Goal: Find specific page/section: Find specific page/section

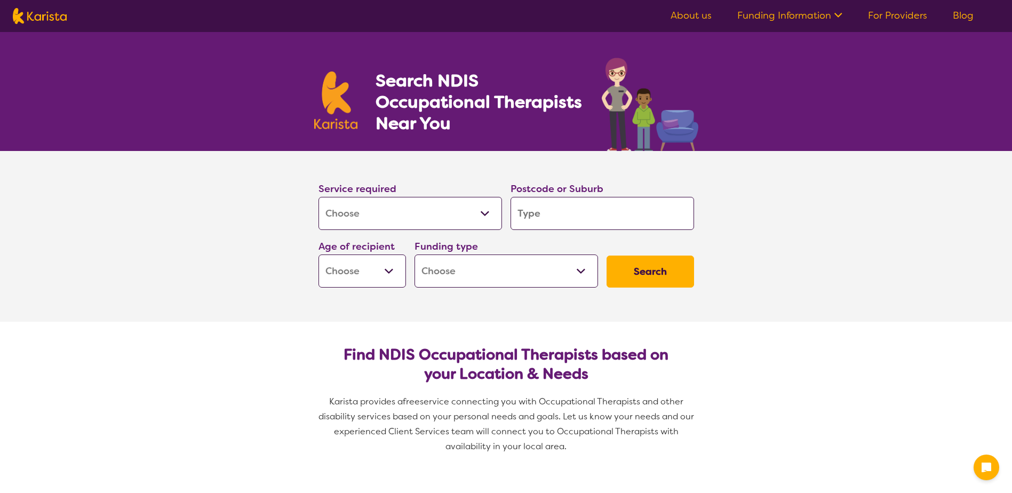
select select "[MEDICAL_DATA]"
click at [482, 209] on select "Allied Health Assistant Assessment ([MEDICAL_DATA] or [MEDICAL_DATA]) Behaviour…" at bounding box center [410, 213] width 184 height 33
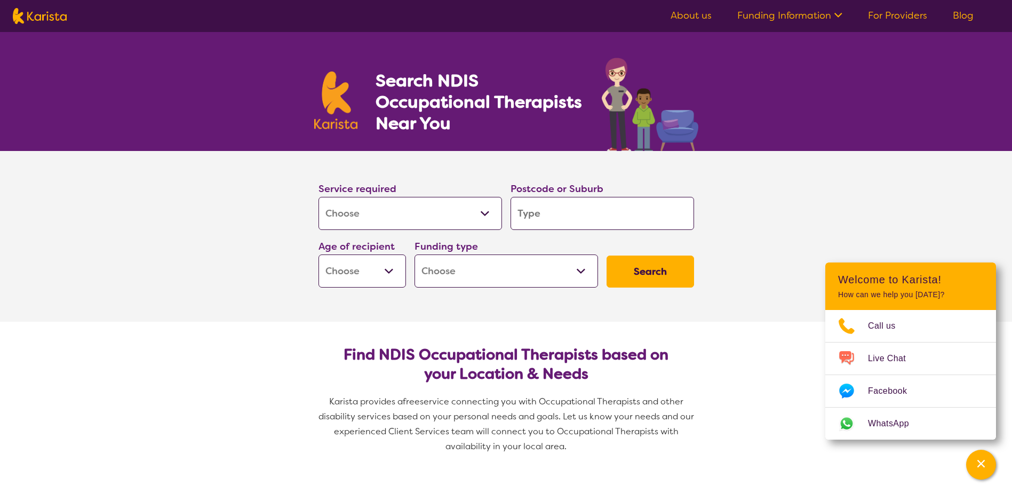
click at [318, 197] on select "Allied Health Assistant Assessment ([MEDICAL_DATA] or [MEDICAL_DATA]) Behaviour…" at bounding box center [410, 213] width 184 height 33
click at [618, 213] on input "search" at bounding box center [603, 213] width 184 height 33
type input "5"
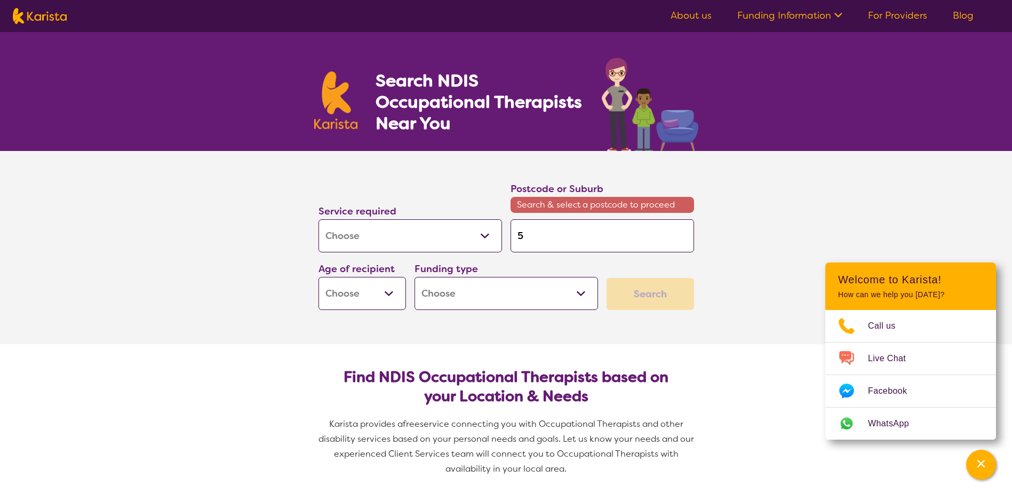
type input "52"
type input "525"
type input "5250"
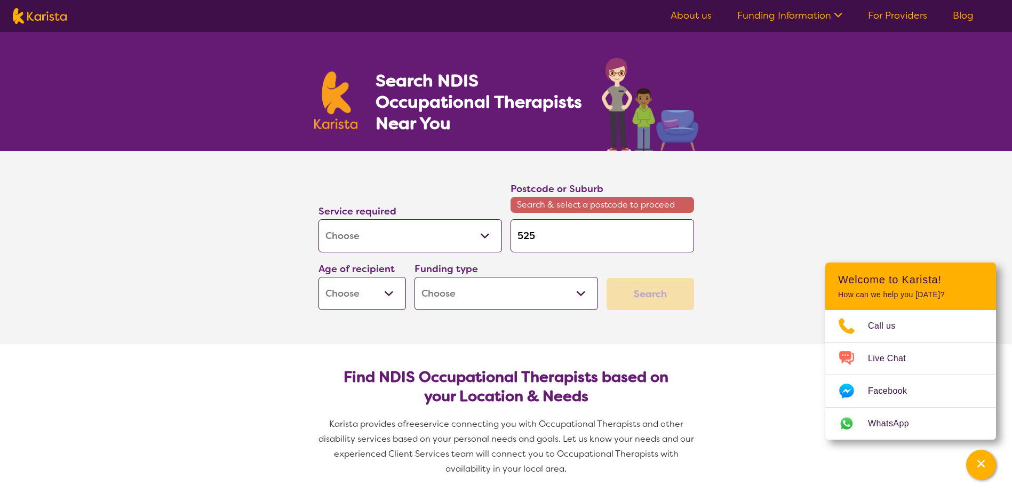
type input "5250"
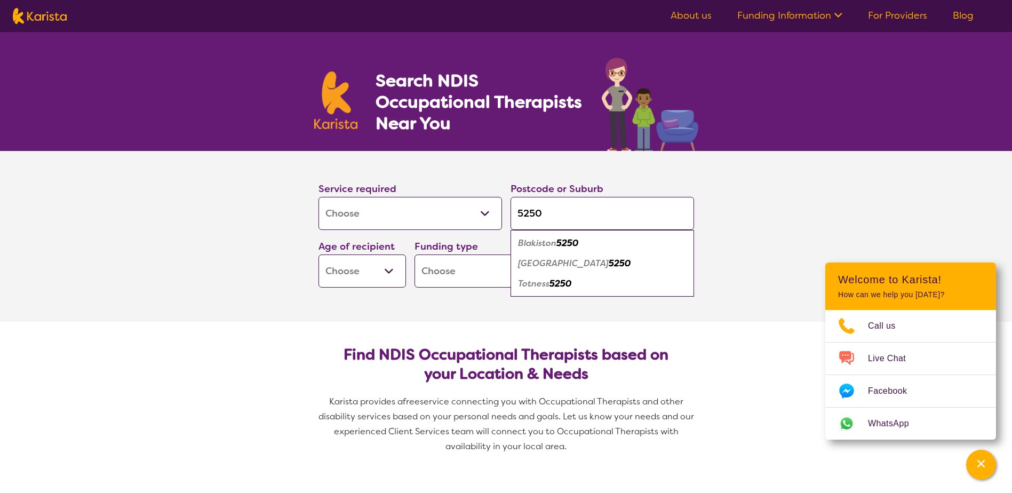
type input "5250"
click at [579, 265] on em "[GEOGRAPHIC_DATA]" at bounding box center [563, 263] width 91 height 11
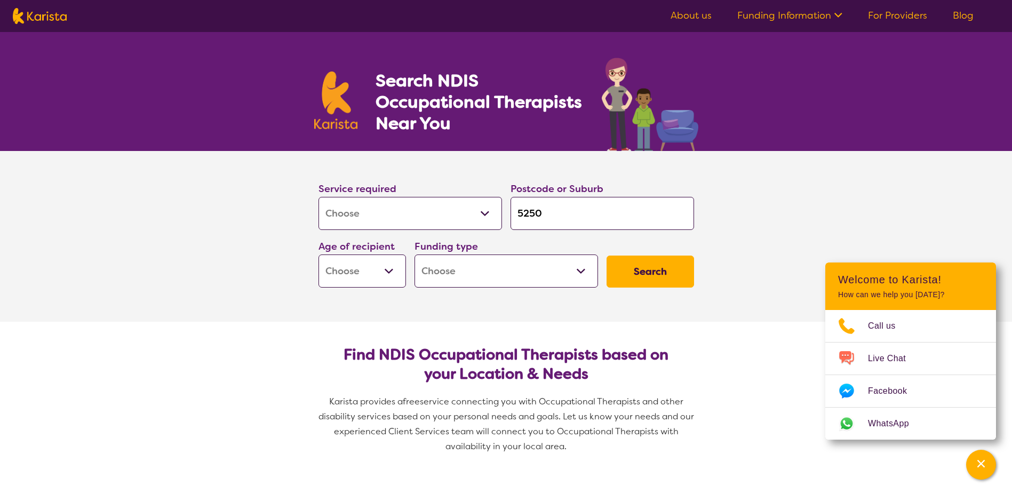
click at [380, 270] on select "Early Childhood - 0 to 9 Child - 10 to 11 Adolescent - 12 to 17 Adult - 18 to 6…" at bounding box center [361, 270] width 87 height 33
select select "CH"
click at [318, 254] on select "Early Childhood - 0 to 9 Child - 10 to 11 Adolescent - 12 to 17 Adult - 18 to 6…" at bounding box center [361, 270] width 87 height 33
select select "CH"
click at [582, 268] on select "Home Care Package (HCP) National Disability Insurance Scheme (NDIS) I don't know" at bounding box center [507, 270] width 184 height 33
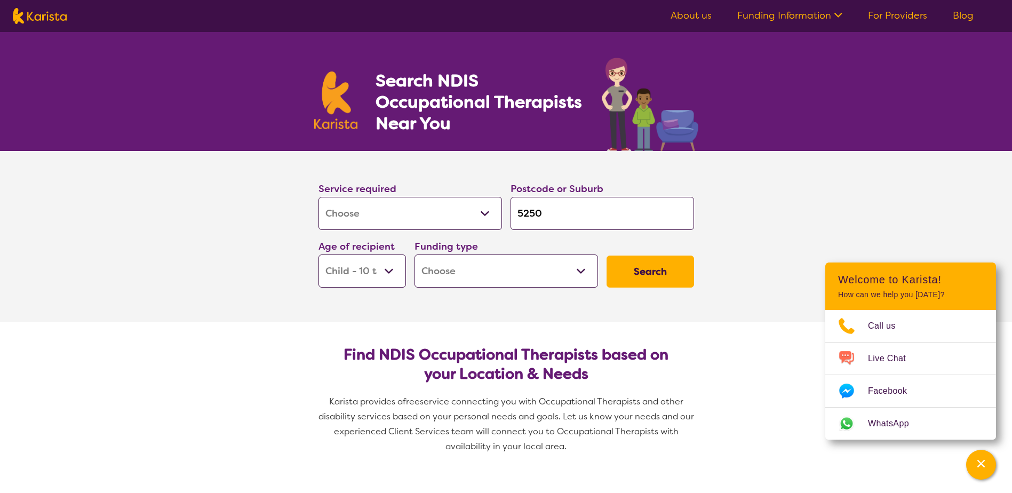
select select "NDIS"
click at [415, 254] on select "Home Care Package (HCP) National Disability Insurance Scheme (NDIS) I don't know" at bounding box center [507, 270] width 184 height 33
select select "NDIS"
click at [652, 269] on button "Search" at bounding box center [650, 272] width 87 height 32
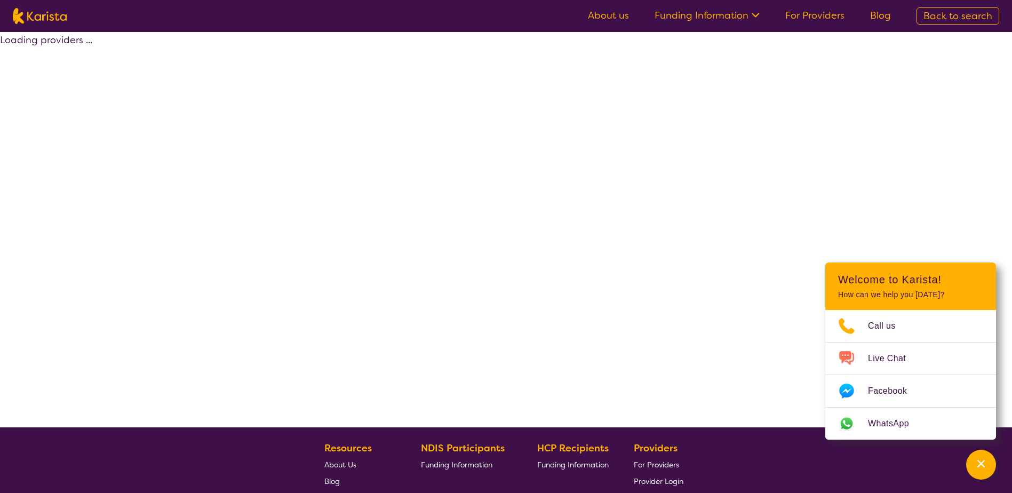
select select "by_score"
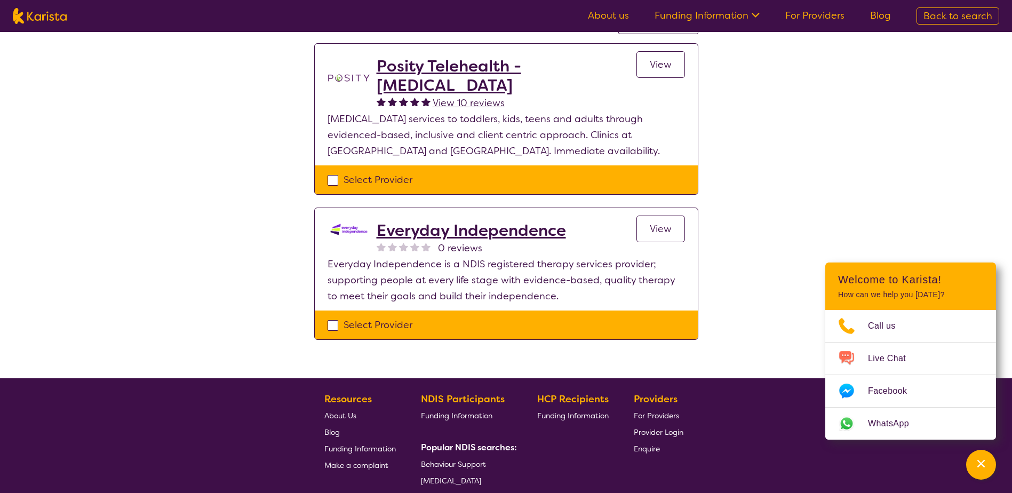
scroll to position [107, 0]
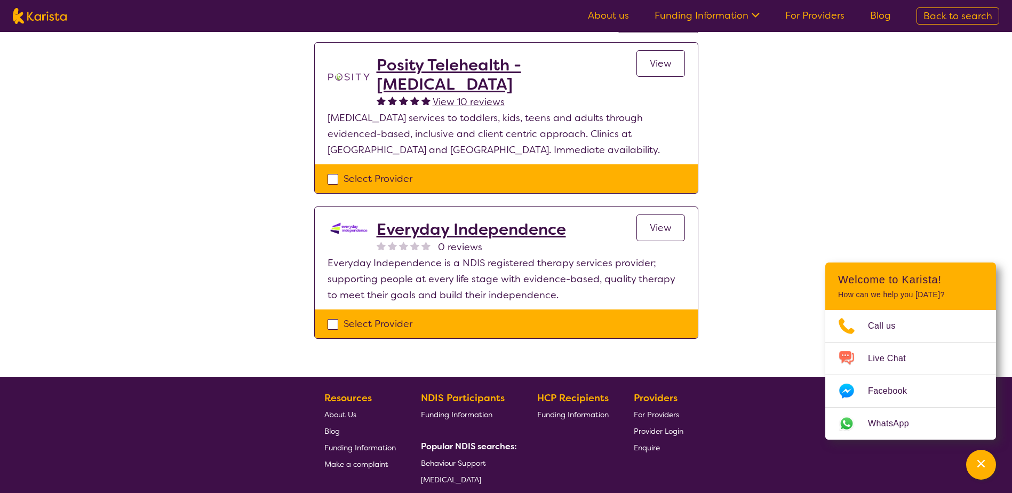
click at [486, 229] on h2 "Everyday Independence" at bounding box center [471, 229] width 189 height 19
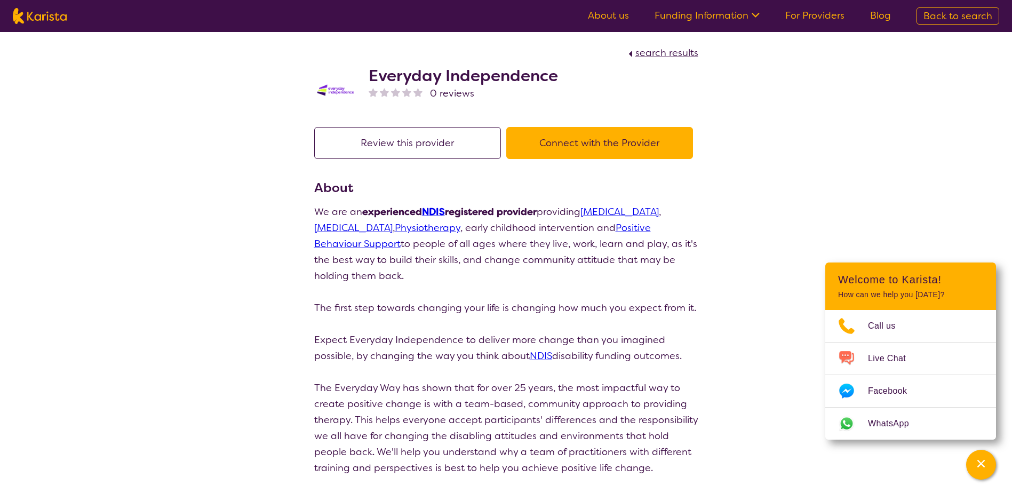
click at [622, 144] on button "Connect with the Provider" at bounding box center [599, 143] width 187 height 32
